Goal: Task Accomplishment & Management: Use online tool/utility

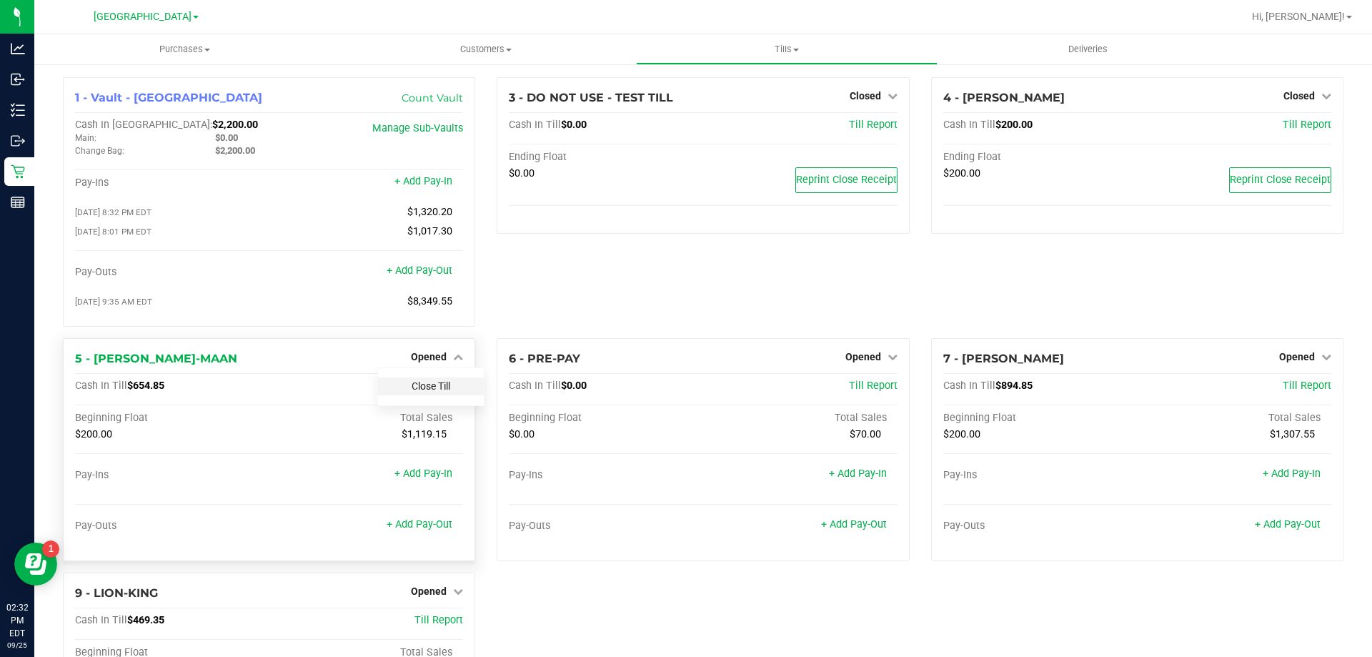
click at [438, 390] on link "Close Till" at bounding box center [431, 385] width 39 height 11
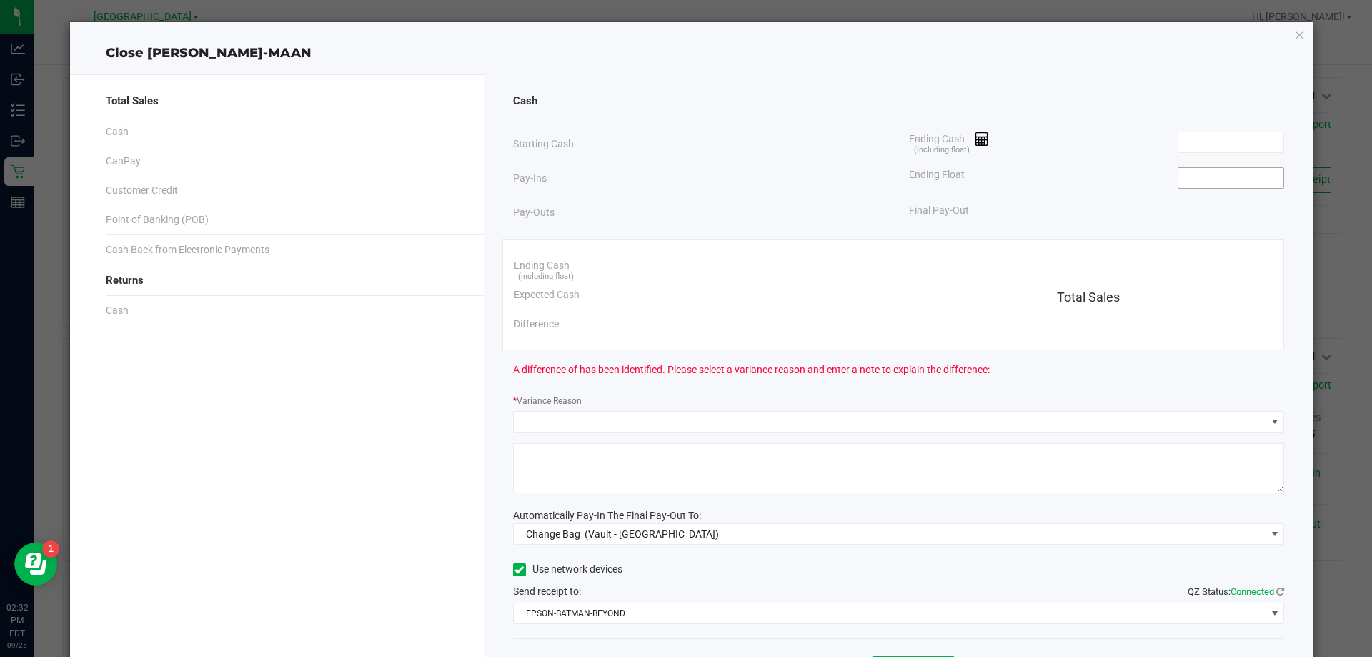
click at [1222, 181] on input at bounding box center [1231, 178] width 105 height 20
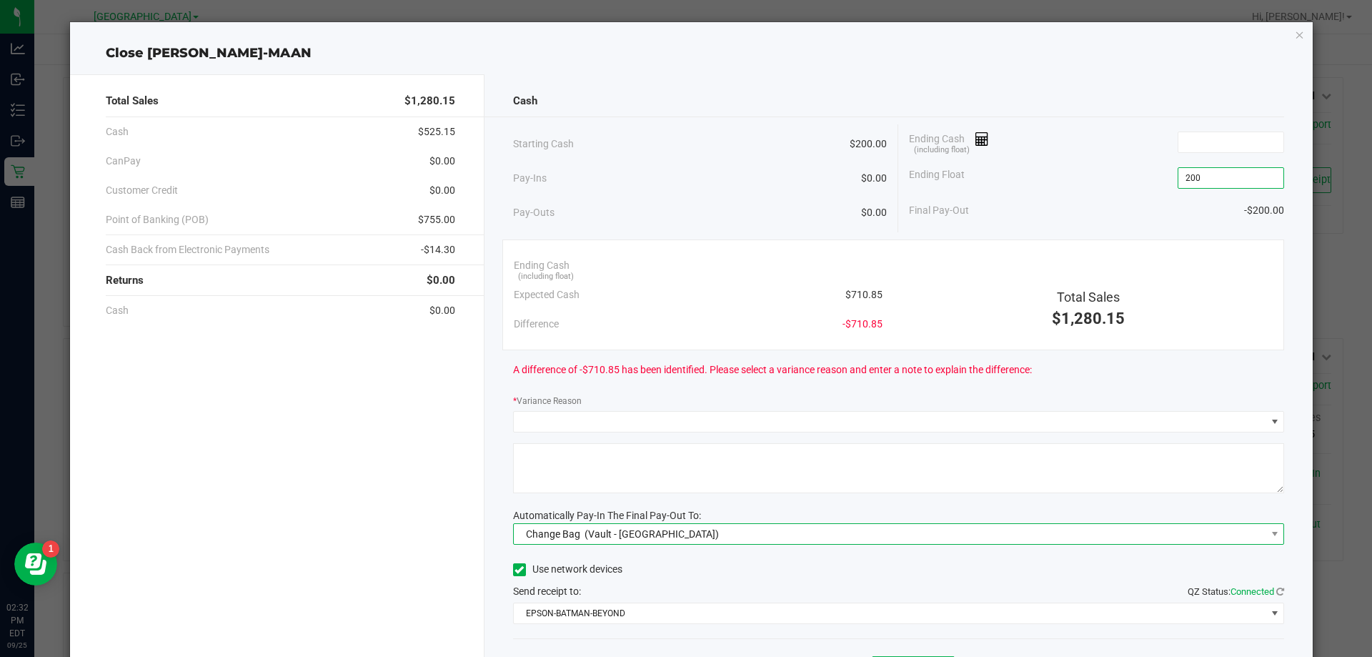
click at [629, 533] on span "(Vault - [GEOGRAPHIC_DATA])" at bounding box center [652, 533] width 134 height 11
type input "$200.00"
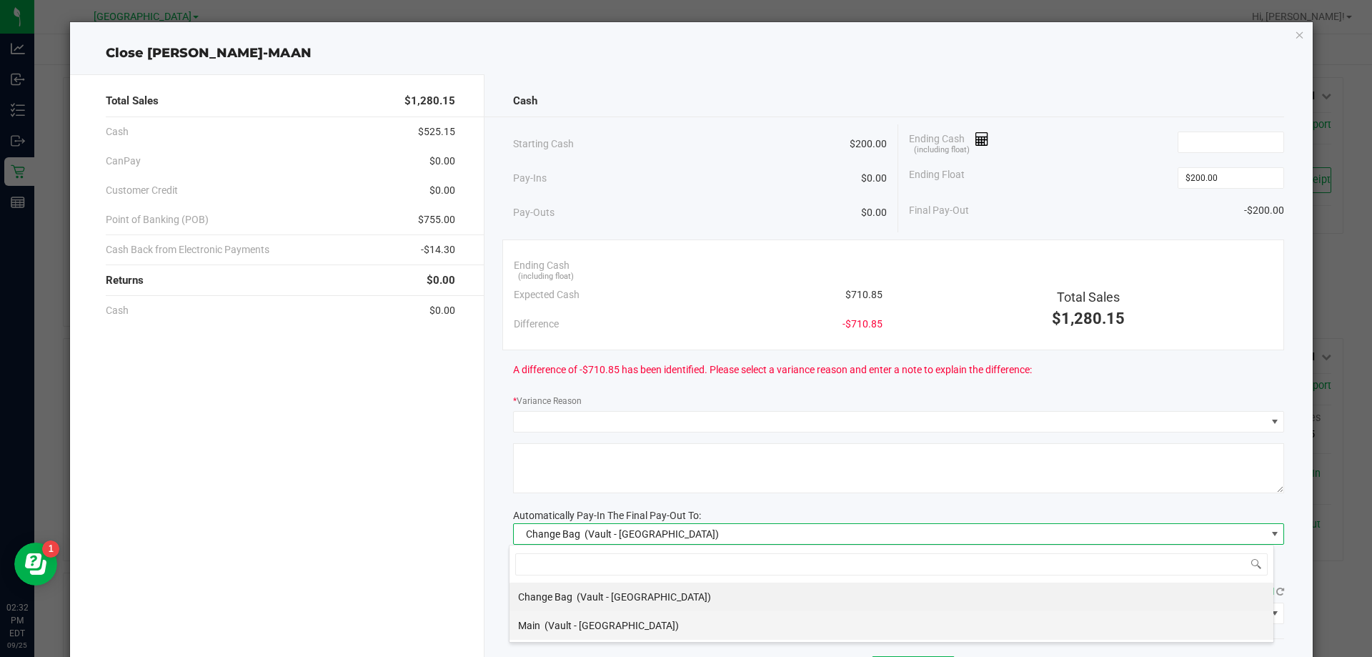
click at [591, 630] on span "(Vault - [GEOGRAPHIC_DATA])" at bounding box center [612, 625] width 134 height 11
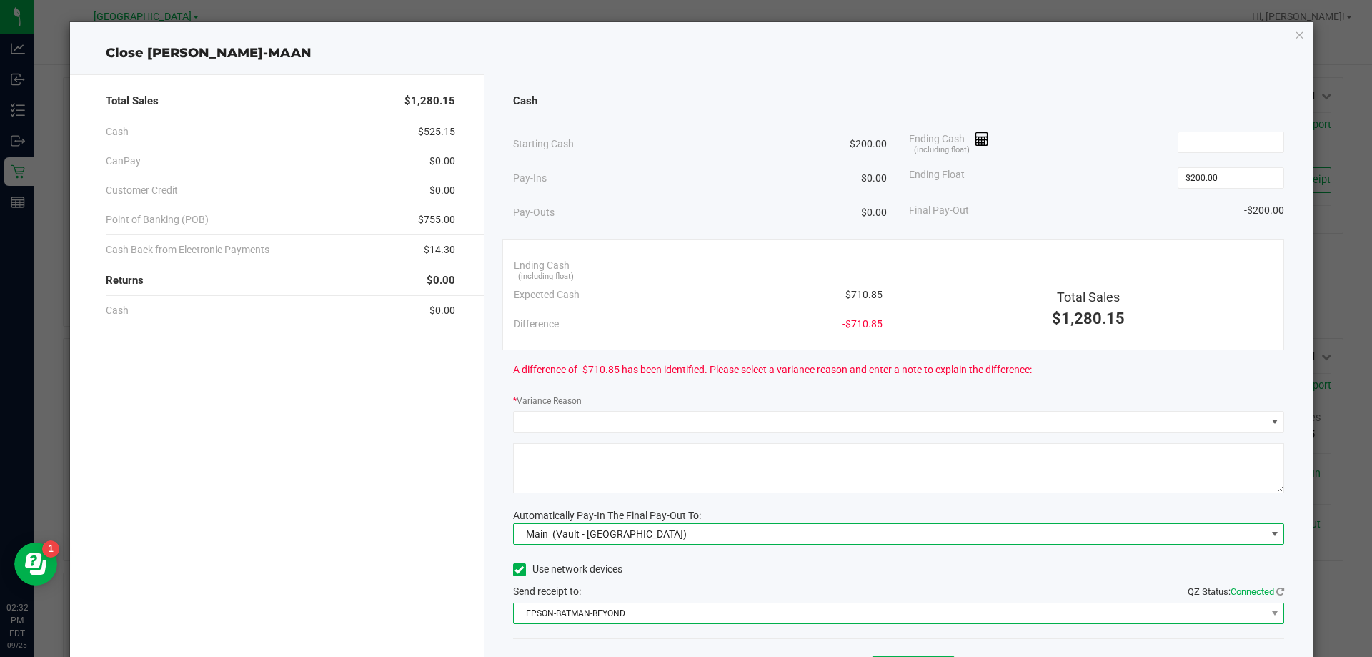
click at [607, 613] on span "EPSON-BATMAN-BEYOND" at bounding box center [890, 613] width 753 height 20
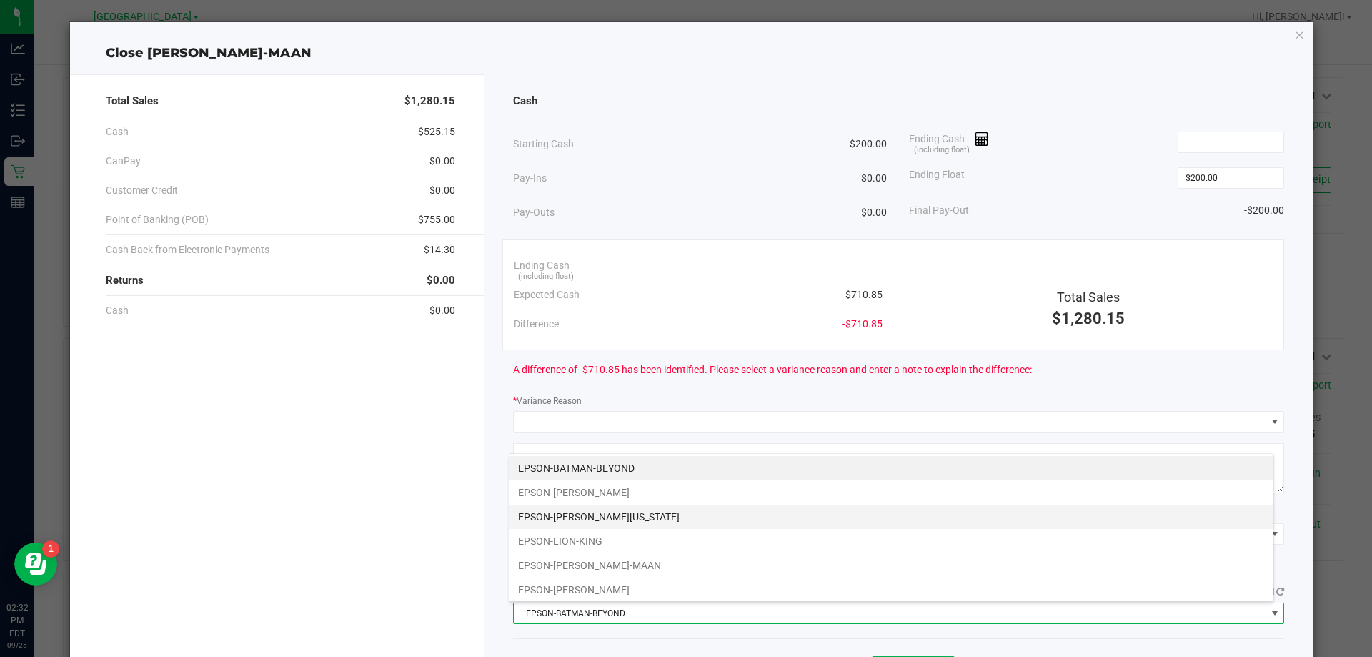
click at [615, 514] on li "EPSON-[PERSON_NAME][US_STATE]" at bounding box center [892, 517] width 764 height 24
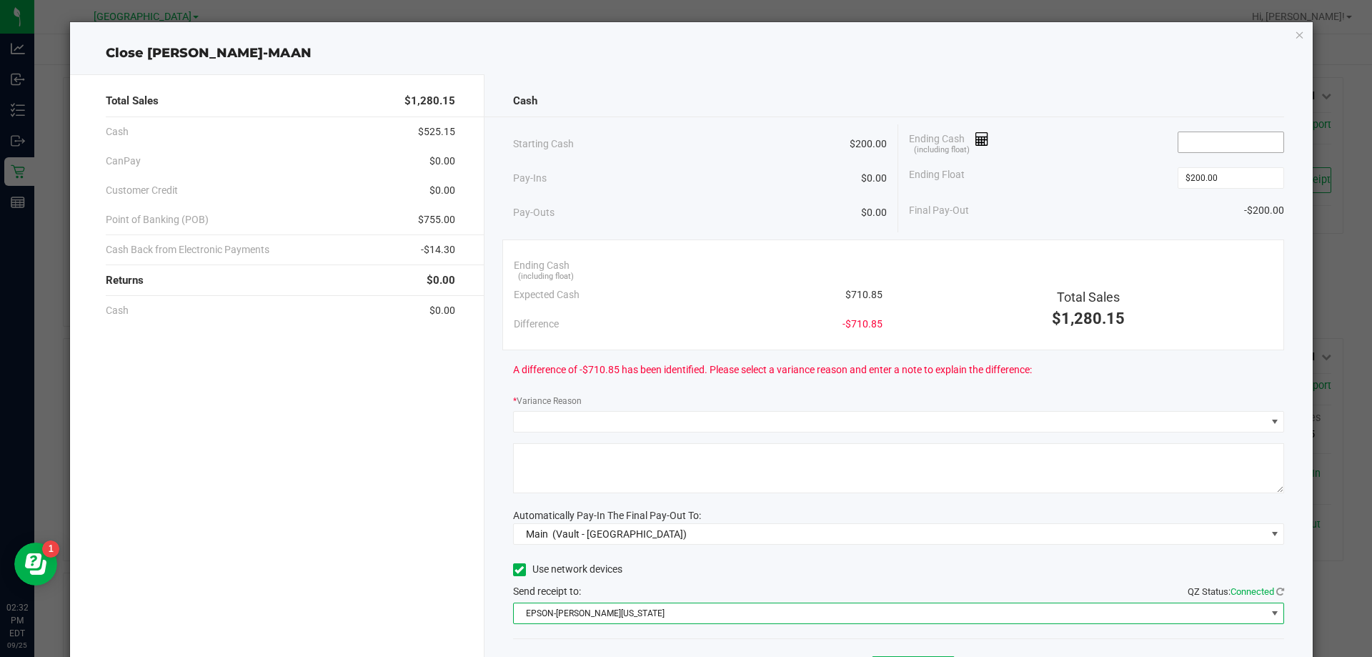
click at [1229, 140] on input at bounding box center [1231, 142] width 105 height 20
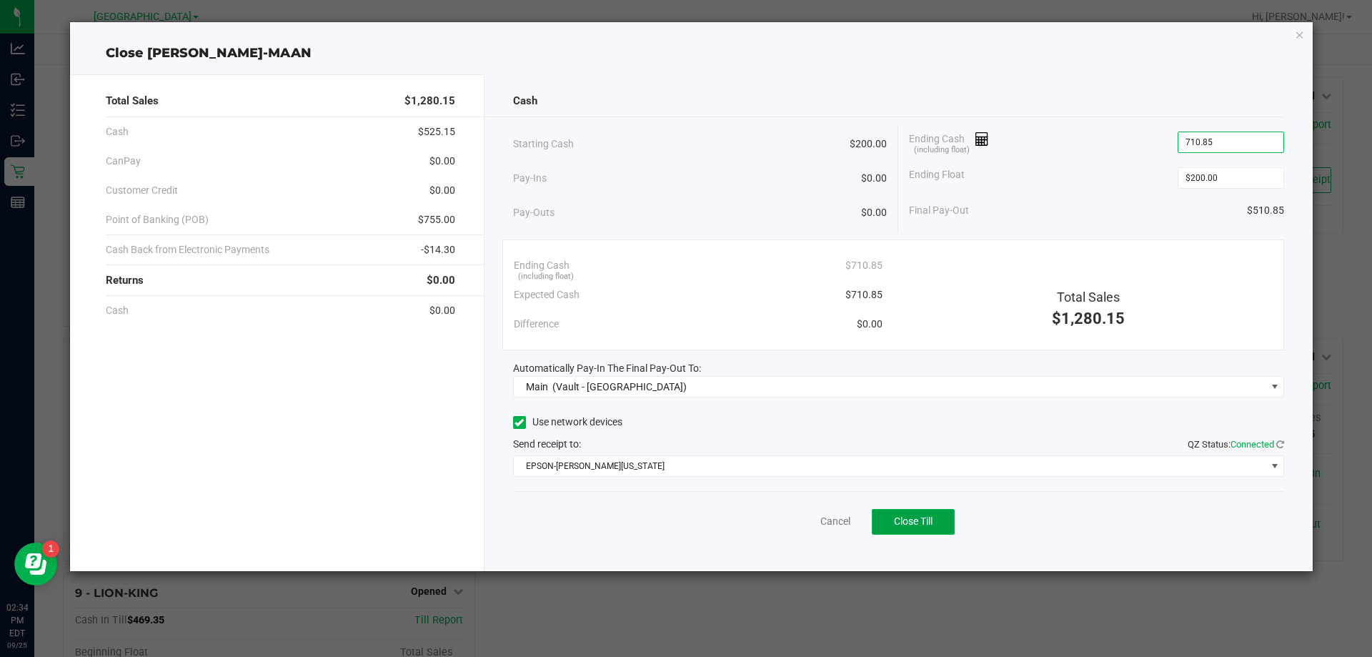
click at [916, 516] on span "Close Till" at bounding box center [913, 520] width 39 height 11
type input "$710.85"
